Goal: Task Accomplishment & Management: Complete application form

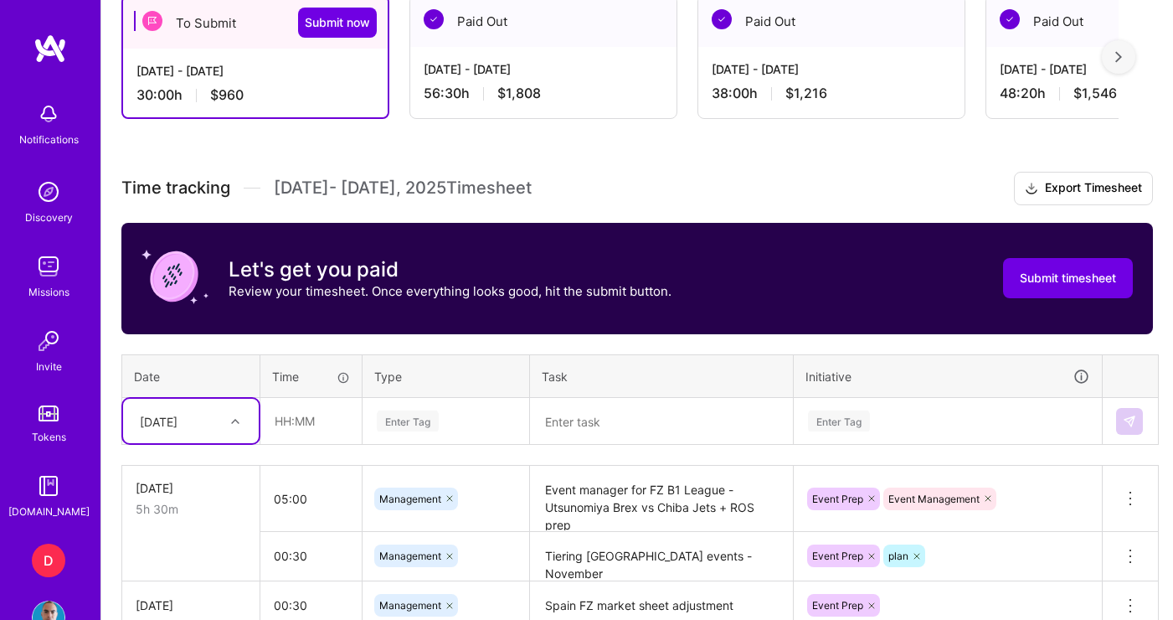
scroll to position [650, 0]
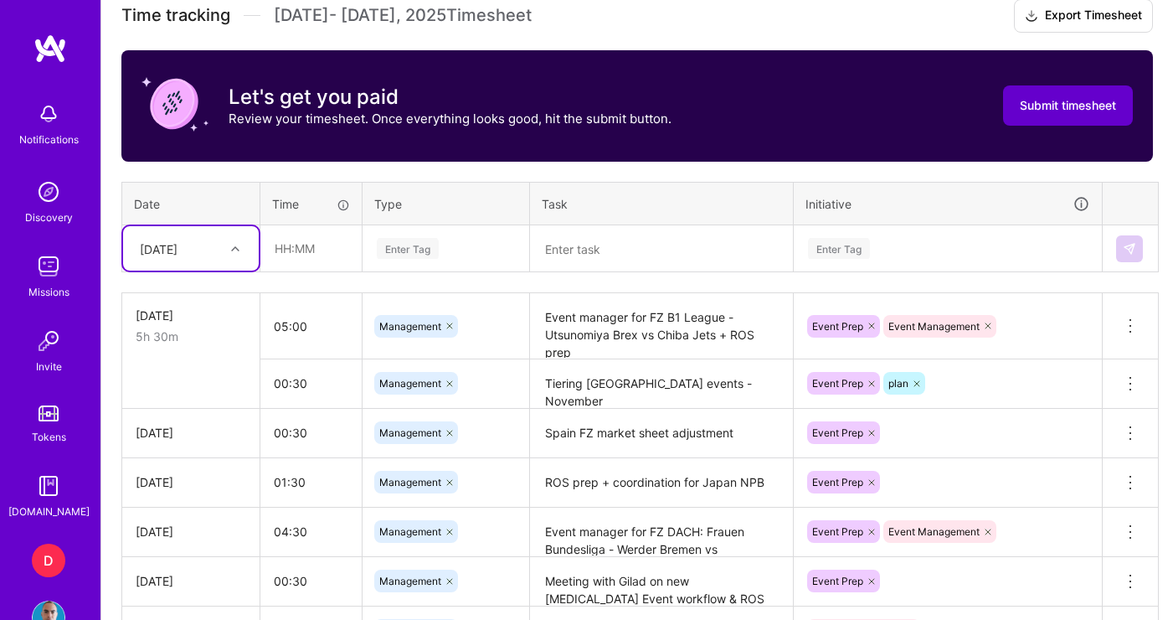
click at [1067, 108] on span "Submit timesheet" at bounding box center [1068, 105] width 96 height 17
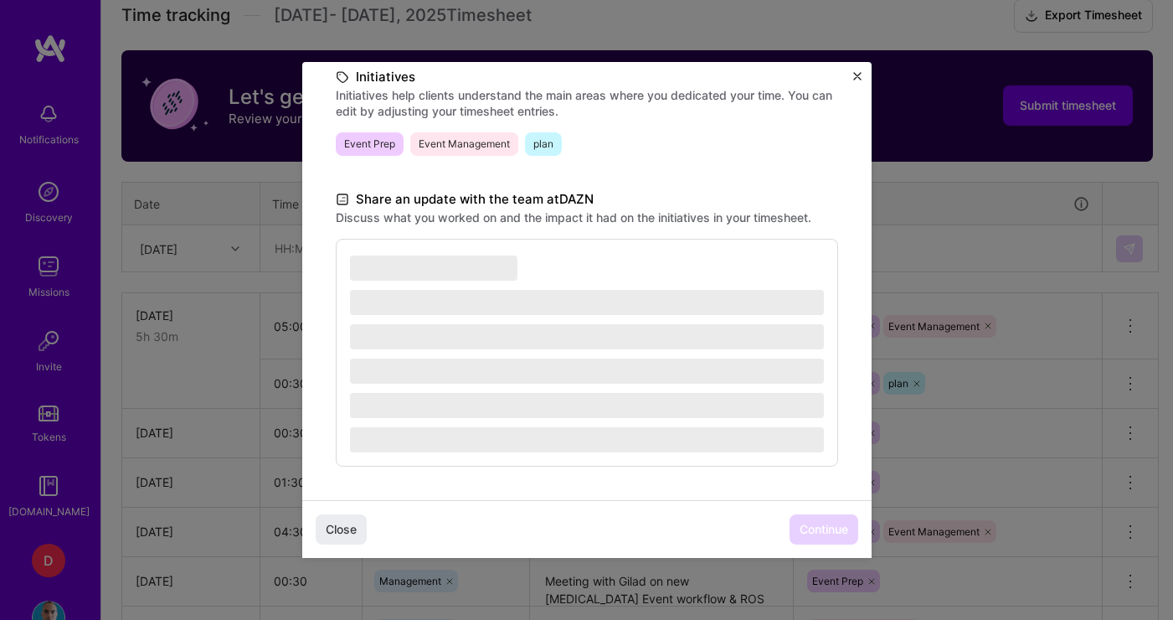
scroll to position [395, 0]
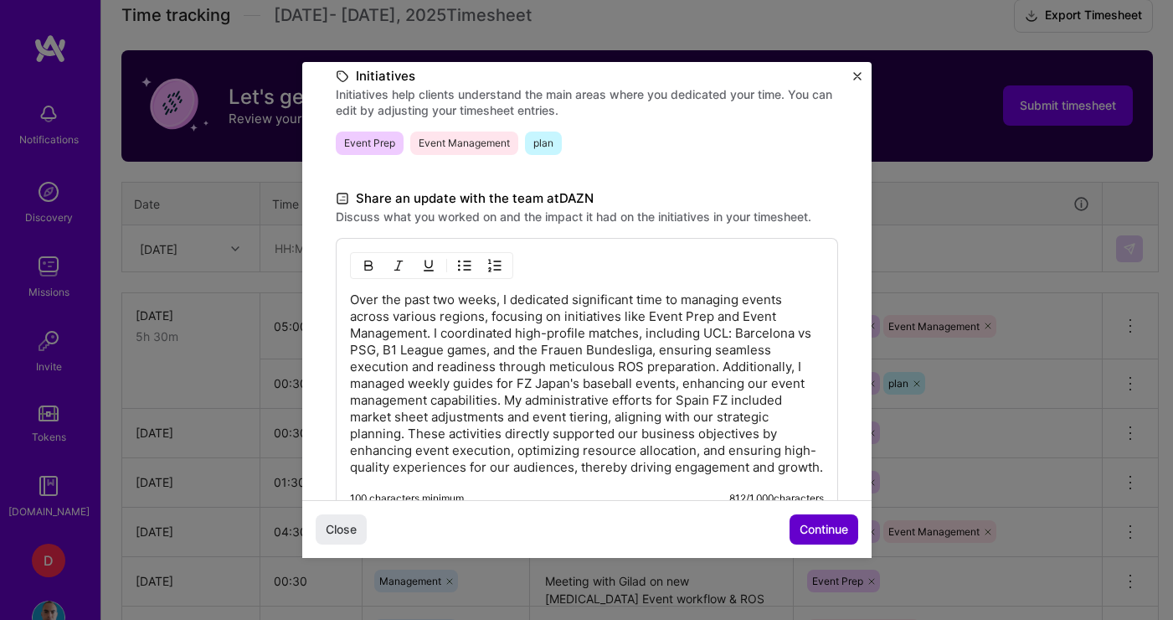
click at [819, 541] on button "Continue" at bounding box center [824, 529] width 69 height 30
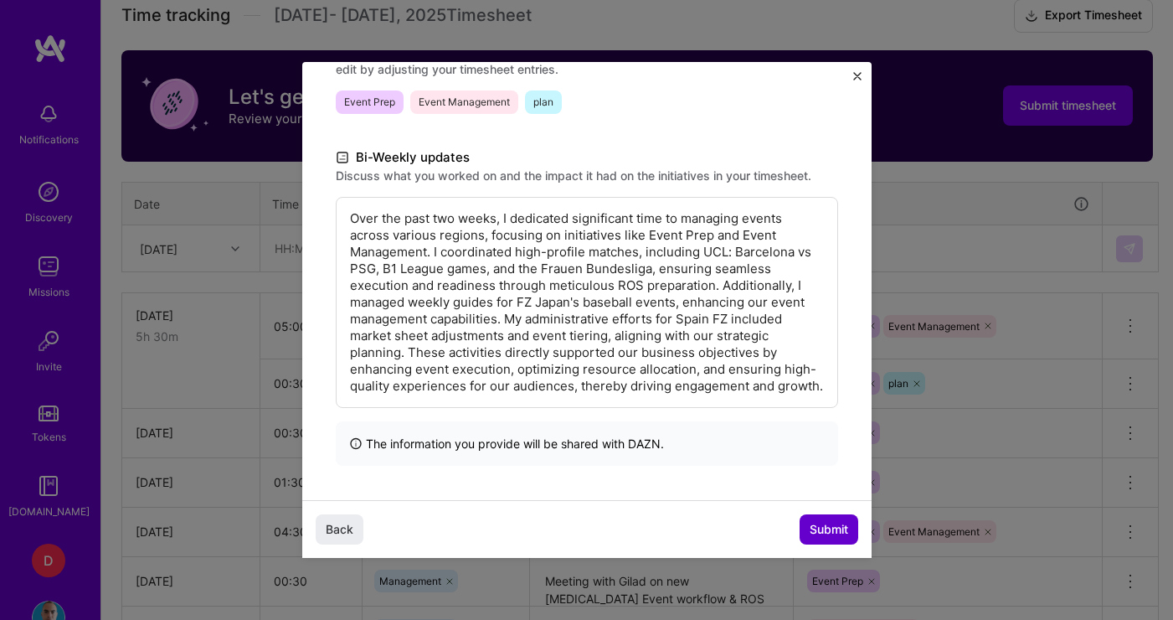
scroll to position [228, 0]
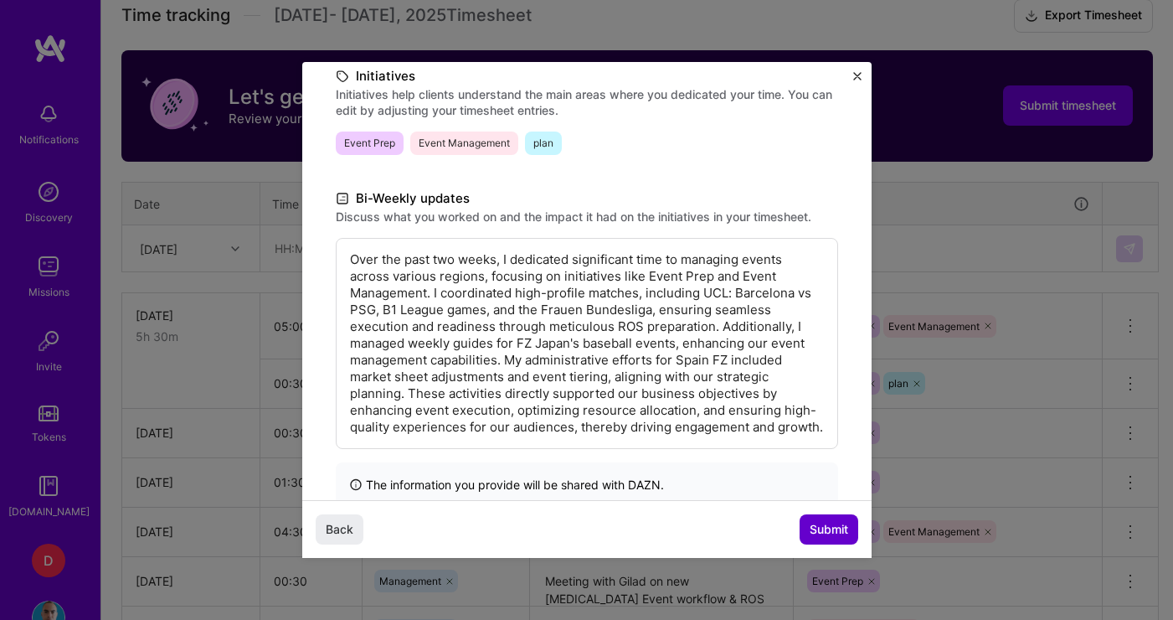
click at [819, 537] on span "Submit" at bounding box center [829, 529] width 39 height 17
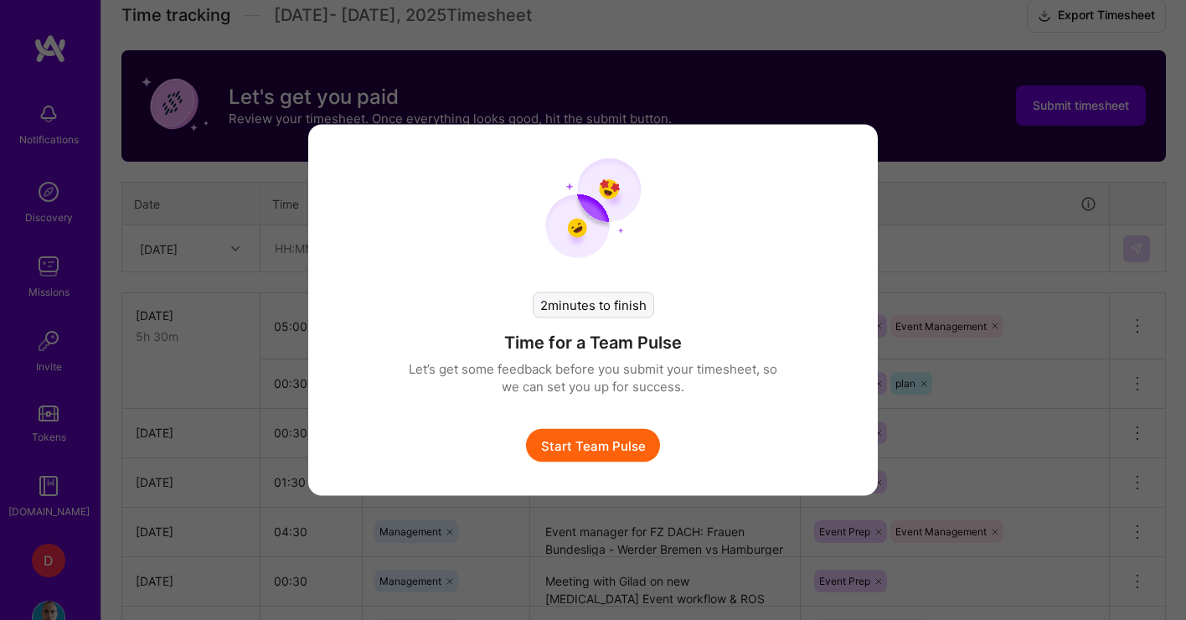
click at [609, 455] on button "Start Team Pulse" at bounding box center [593, 445] width 134 height 33
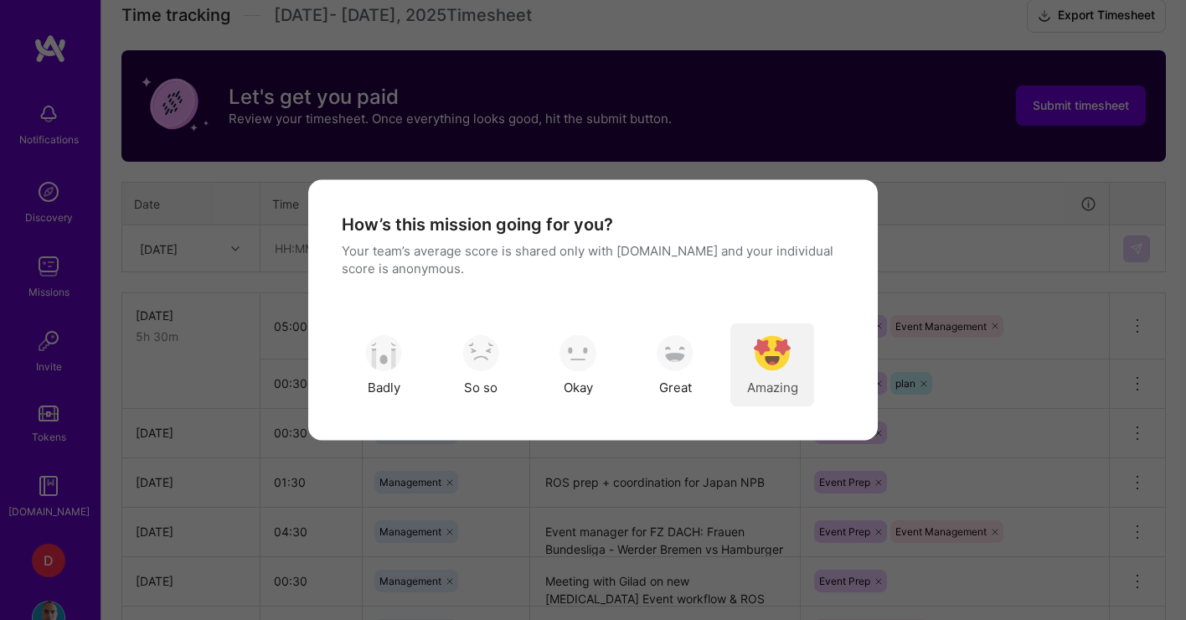
click at [782, 354] on img "modal" at bounding box center [772, 352] width 37 height 37
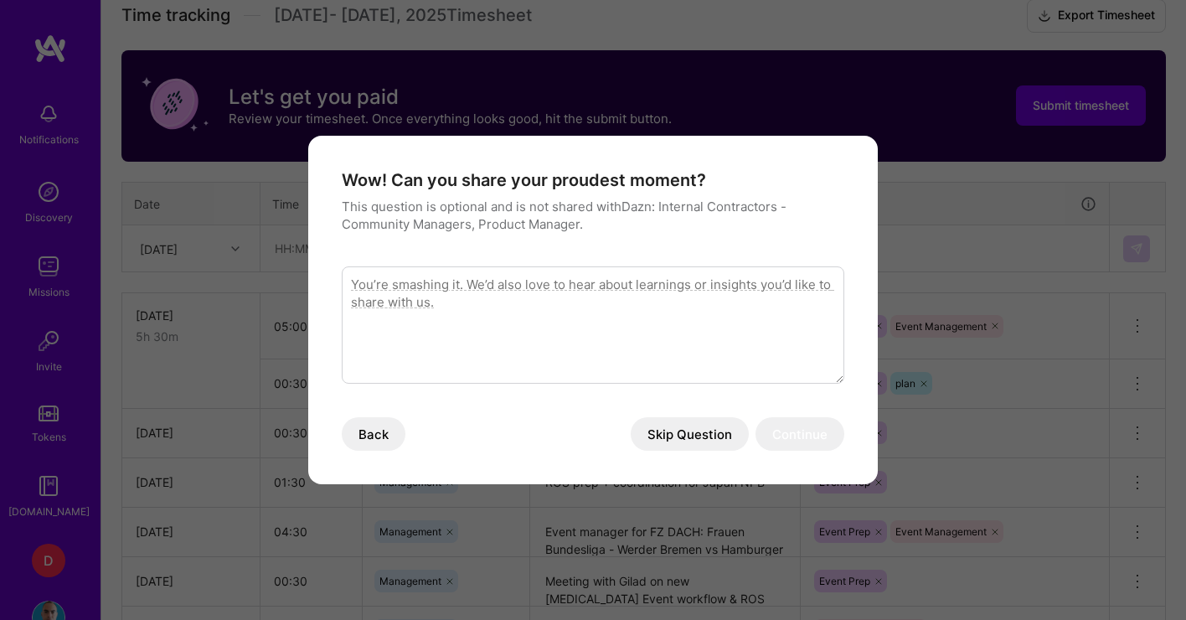
click at [681, 435] on button "Skip Question" at bounding box center [689, 433] width 118 height 33
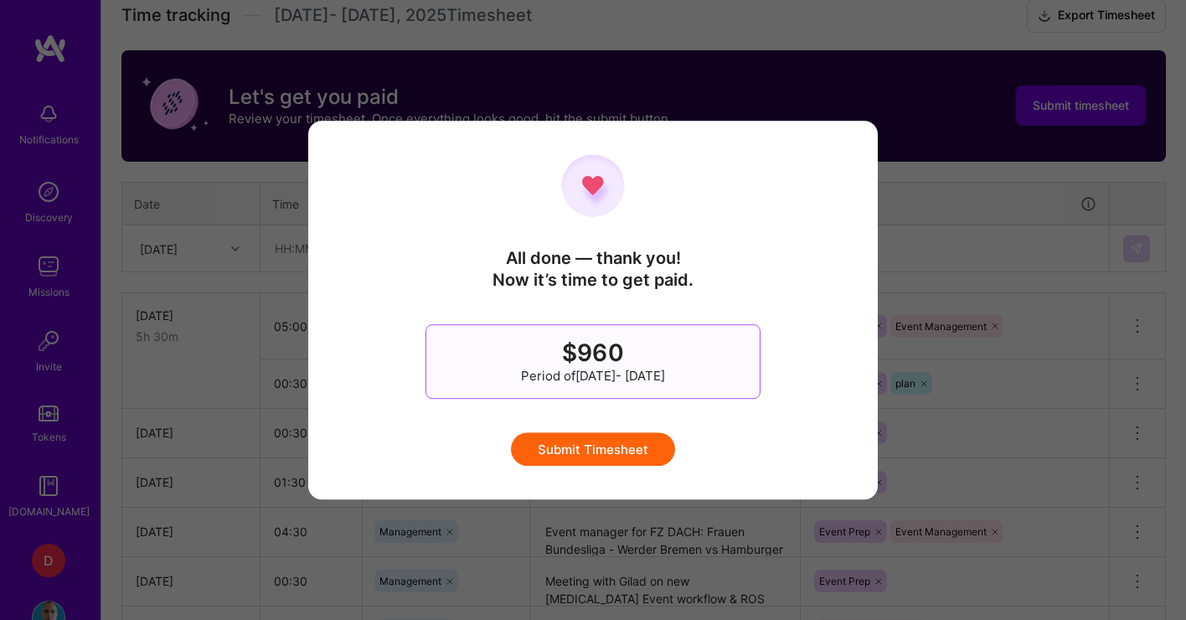
click at [656, 447] on button "Submit Timesheet" at bounding box center [593, 448] width 164 height 33
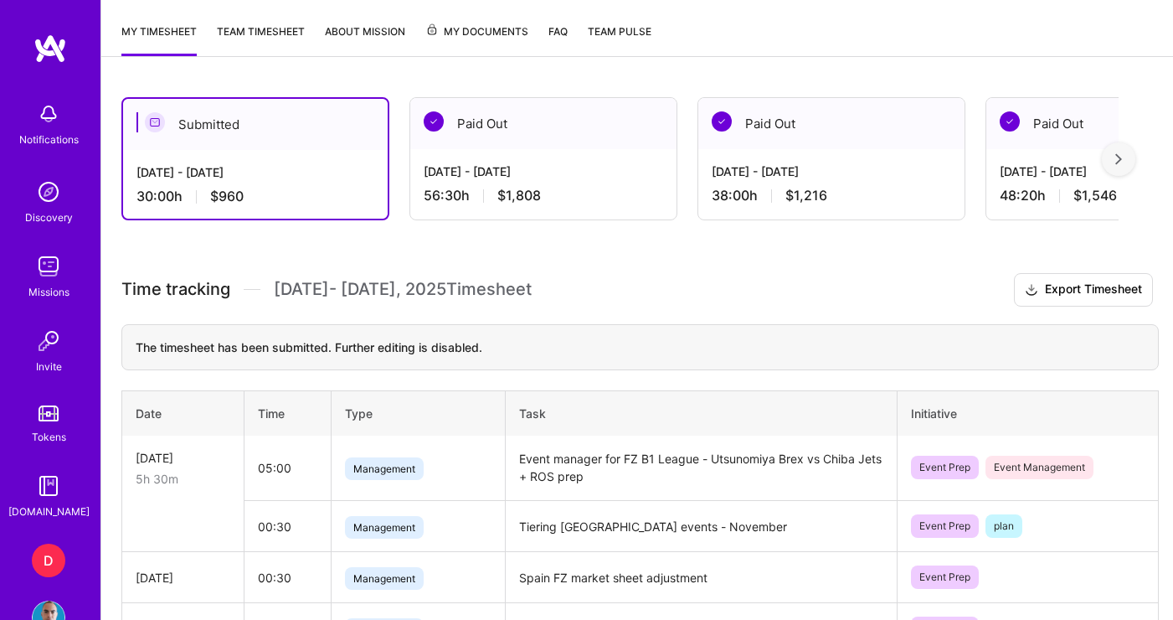
scroll to position [231, 0]
